Goal: Use online tool/utility: Use online tool/utility

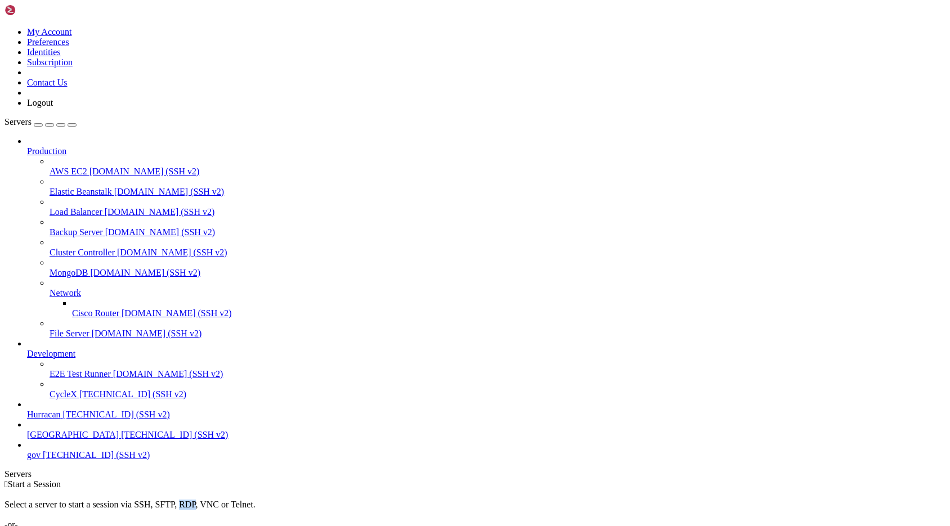
scroll to position [17, 0]
click at [5, 27] on icon at bounding box center [5, 27] width 0 height 0
click at [240, 490] on div "Select a server to start a session via SSH, SFTP, RDP, VNC or Telnet. -or-" at bounding box center [475, 510] width 941 height 41
click at [94, 440] on span "[GEOGRAPHIC_DATA]" at bounding box center [73, 435] width 92 height 10
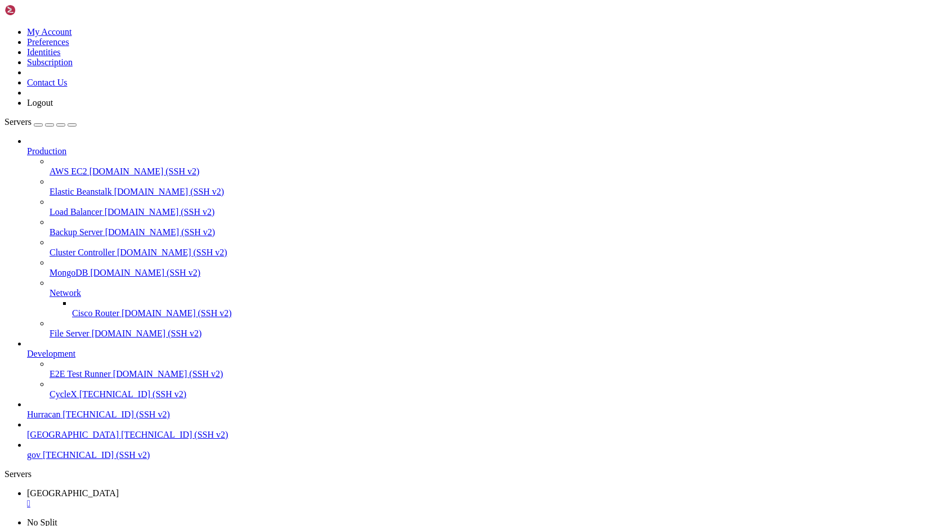
scroll to position [0, 0]
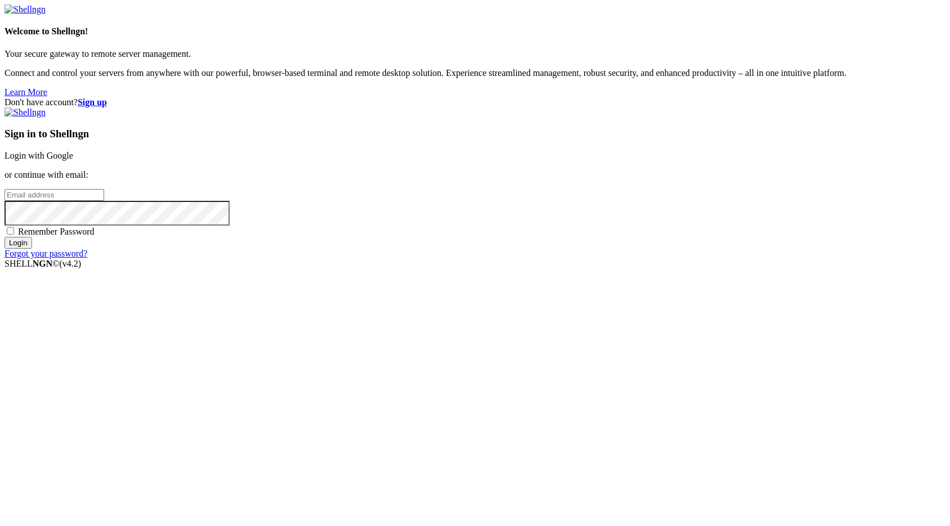
click at [73, 160] on link "Login with Google" at bounding box center [39, 156] width 69 height 10
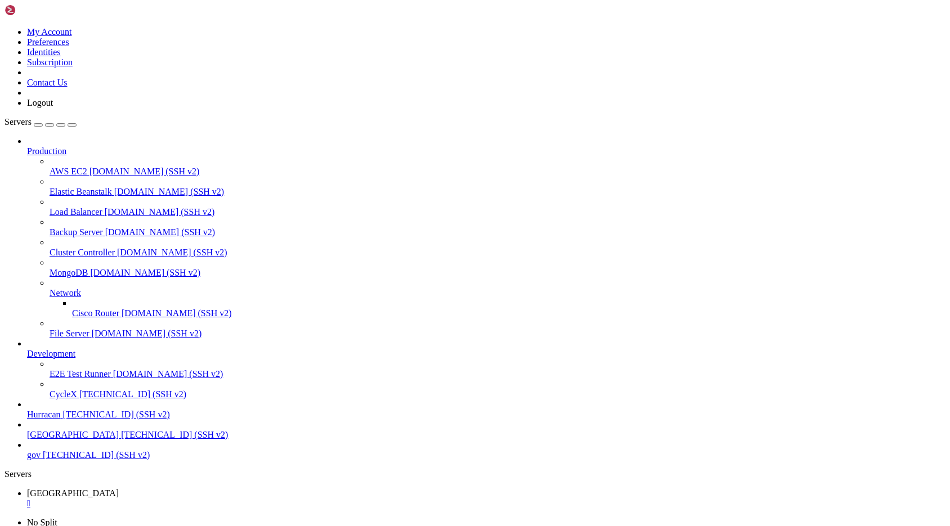
scroll to position [200, 0]
copy div "[URL][PERSON_NAME][DOMAIN_NAME] ack&scope=org%3Acreate_api_key+user%3Aprofile+u…"
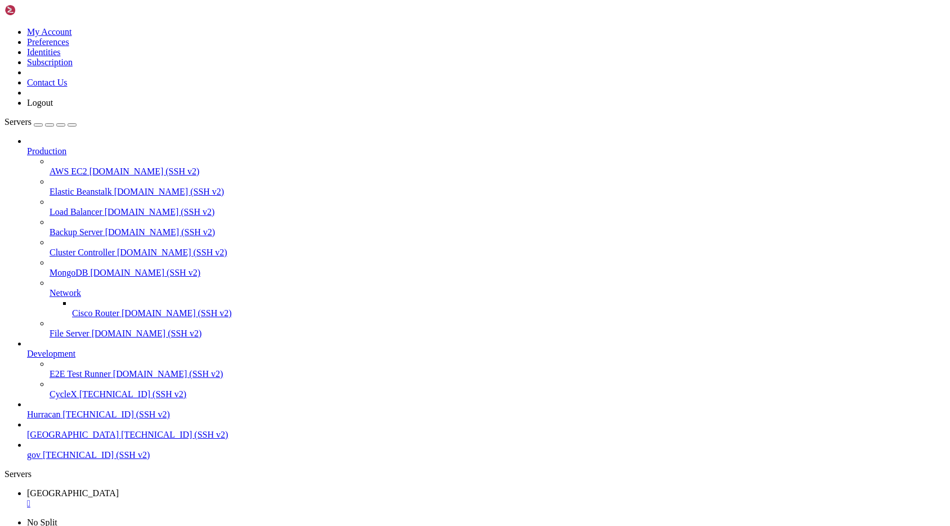
scroll to position [8, 0]
